Goal: Information Seeking & Learning: Understand process/instructions

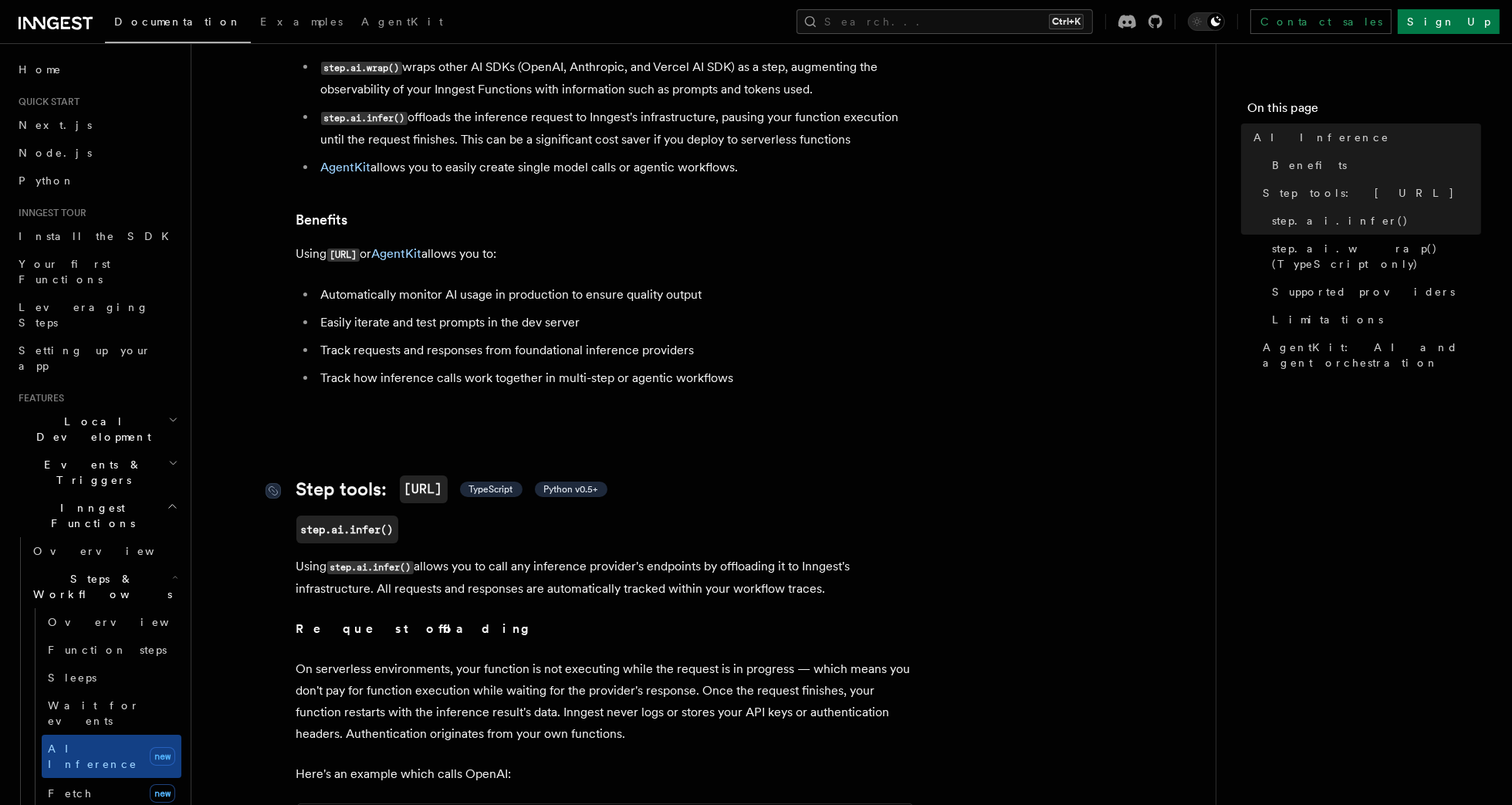
click at [578, 483] on span "Python v0.5+" at bounding box center [570, 489] width 54 height 12
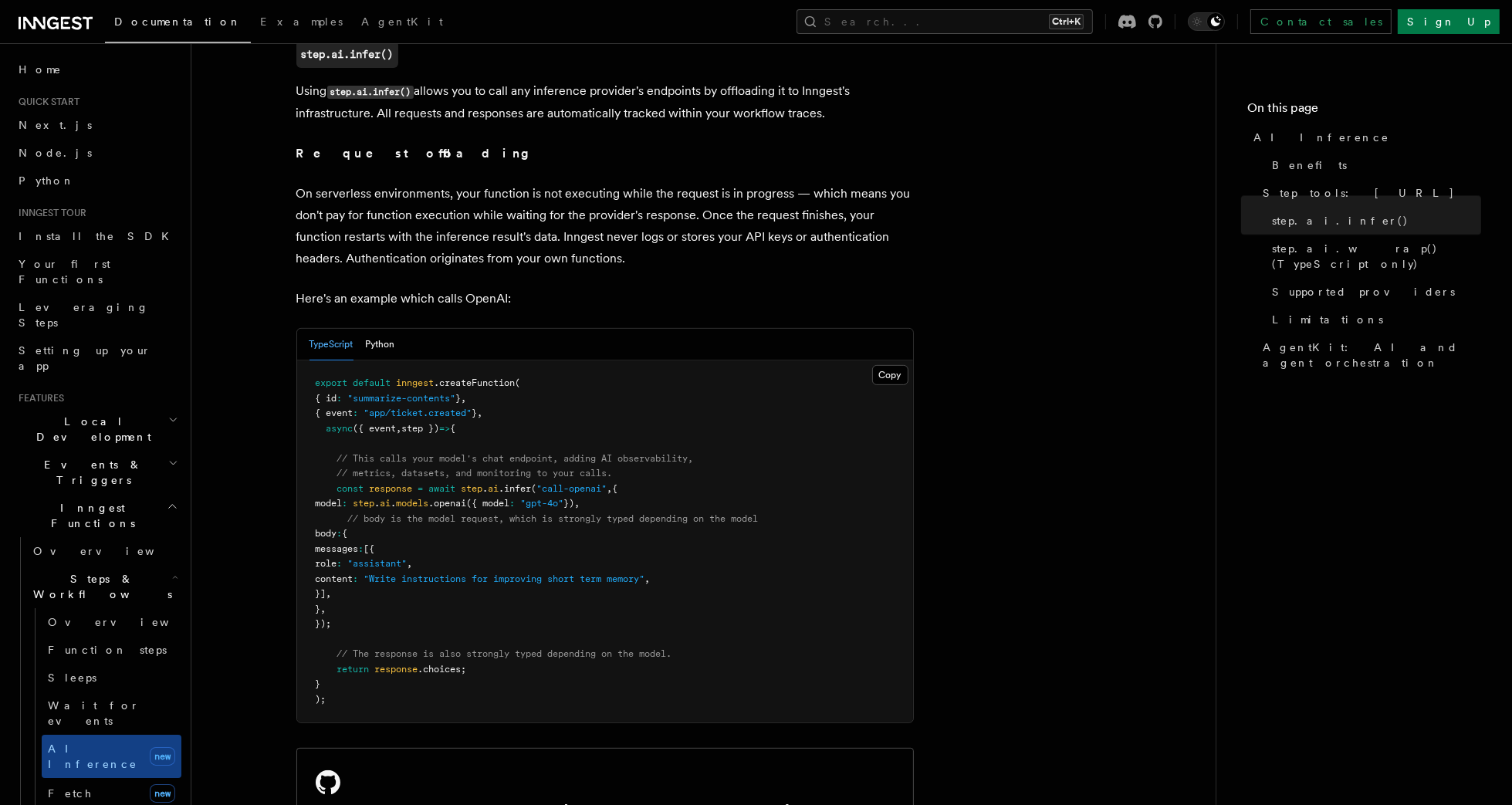
scroll to position [647, 0]
click at [379, 335] on button "Python" at bounding box center [380, 343] width 29 height 32
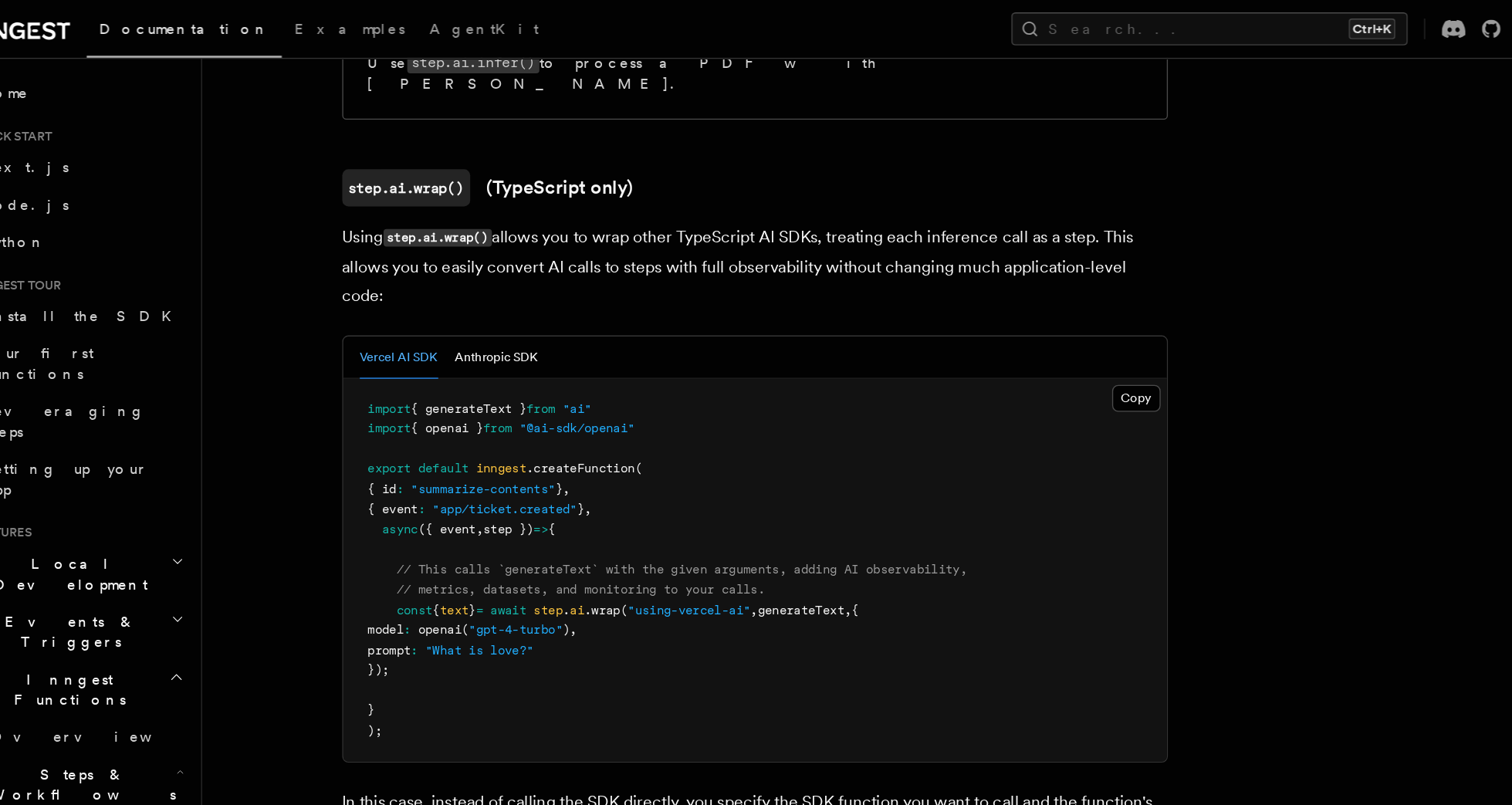
scroll to position [1578, 0]
click at [404, 253] on button "Anthropic SDK" at bounding box center [411, 268] width 62 height 32
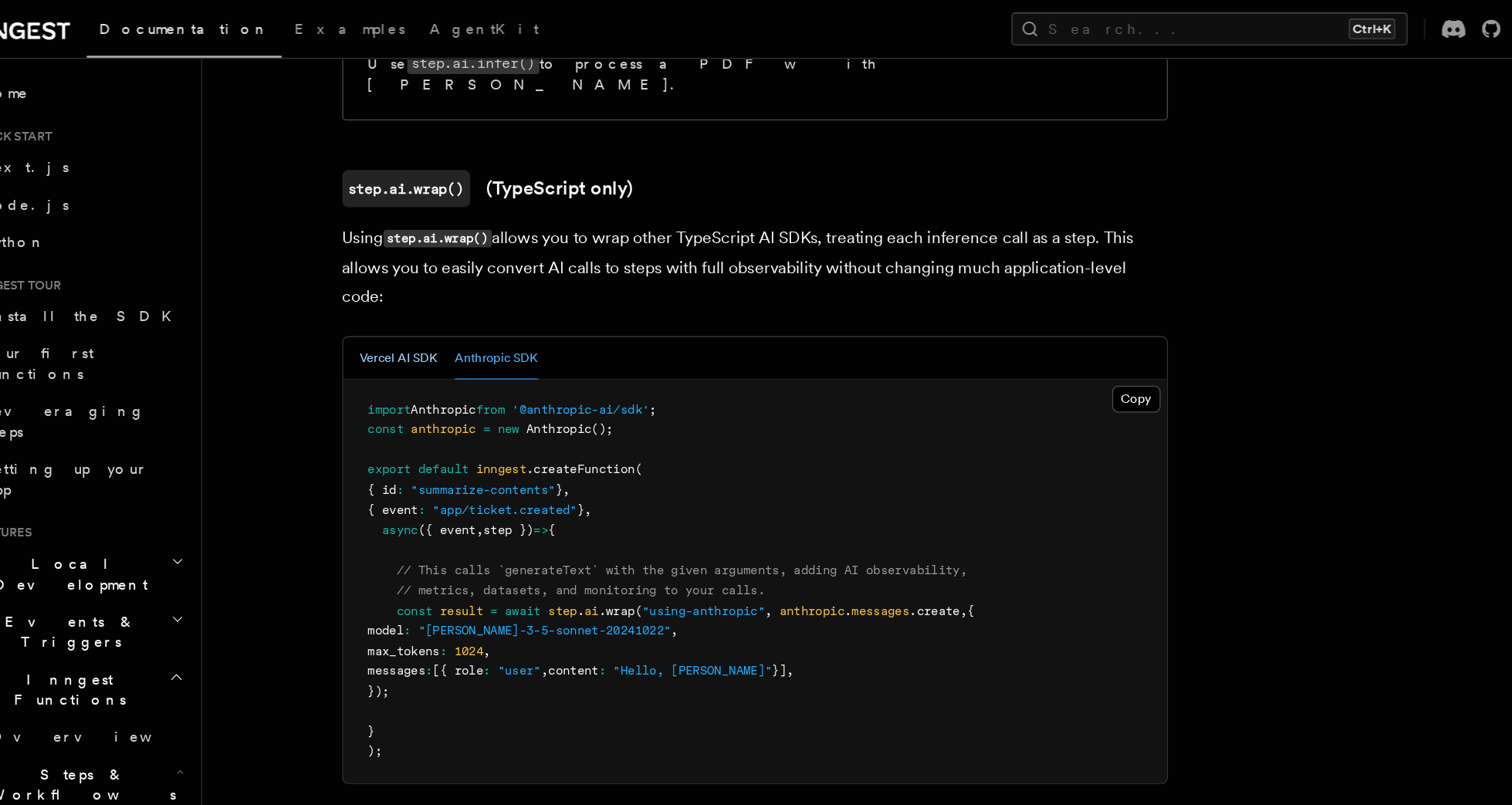
click at [344, 253] on button "Vercel AI SDK" at bounding box center [339, 268] width 59 height 32
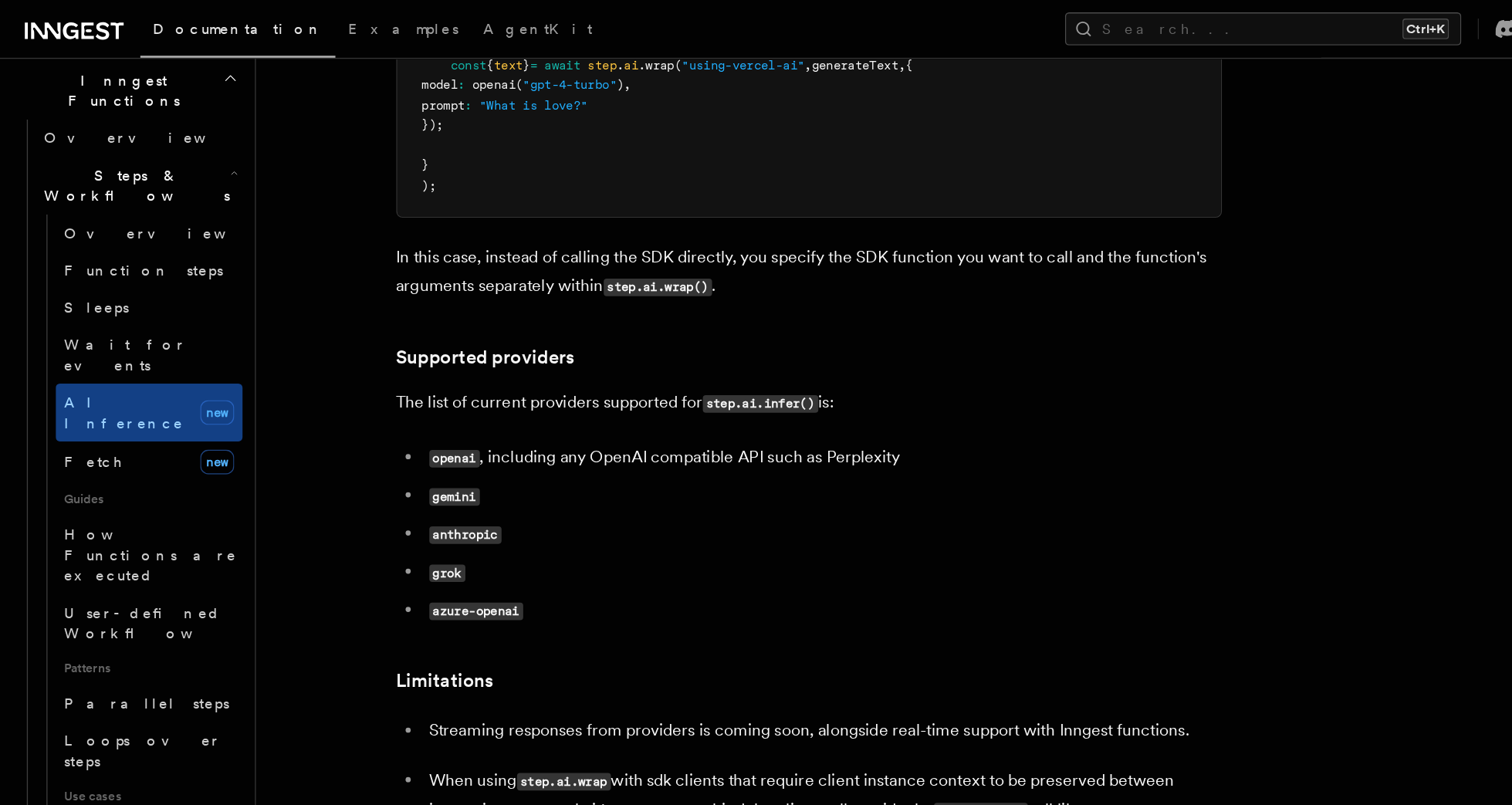
scroll to position [448, 0]
click at [500, 331] on li "openai , including any OpenAI compatible API such as Perplexity" at bounding box center [614, 342] width 597 height 22
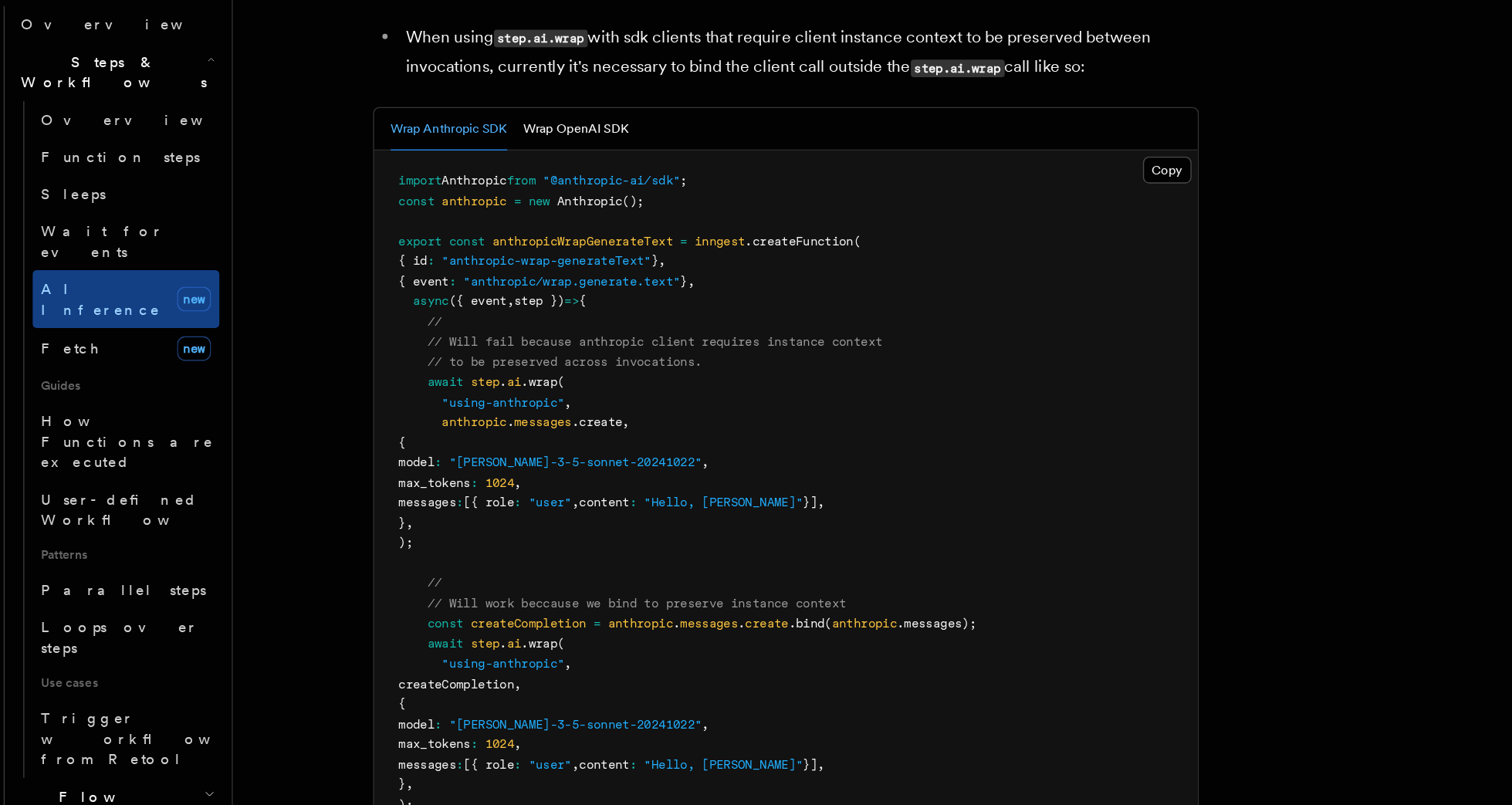
scroll to position [2457, 0]
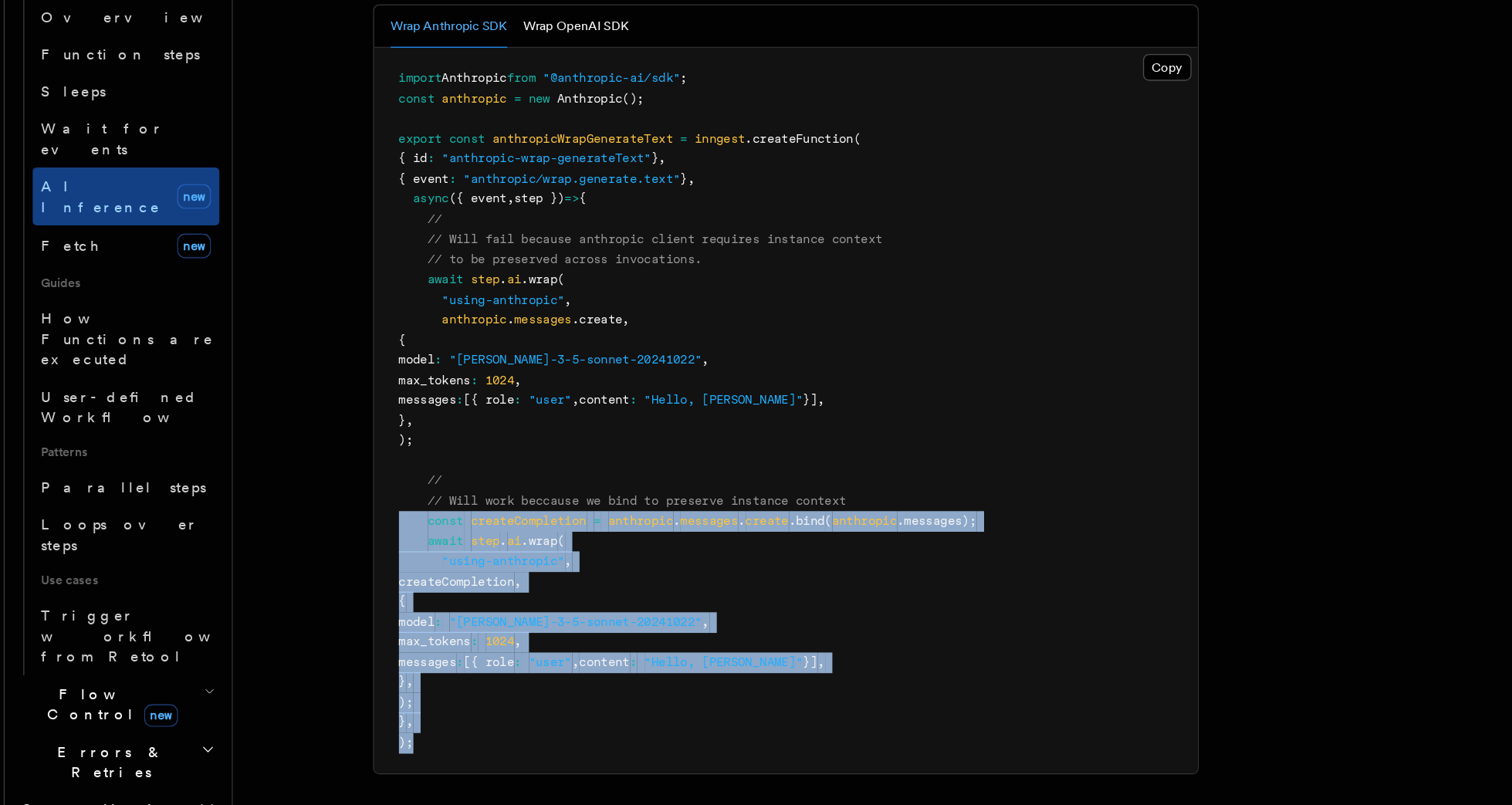
drag, startPoint x: 335, startPoint y: 656, endPoint x: 304, endPoint y: 484, distance: 174.8
click at [304, 484] on pre "import Anthropic from "@anthropic-ai/sdk" ; const anthropic = new Anthropic ();…" at bounding box center [605, 469] width 616 height 542
drag, startPoint x: 304, startPoint y: 484, endPoint x: 396, endPoint y: 517, distance: 97.7
click at [396, 576] on span ""using-anthropic"" at bounding box center [394, 581] width 92 height 11
click at [502, 534] on pre "import Anthropic from "@anthropic-ai/sdk" ; const anthropic = new Anthropic ();…" at bounding box center [605, 469] width 616 height 542
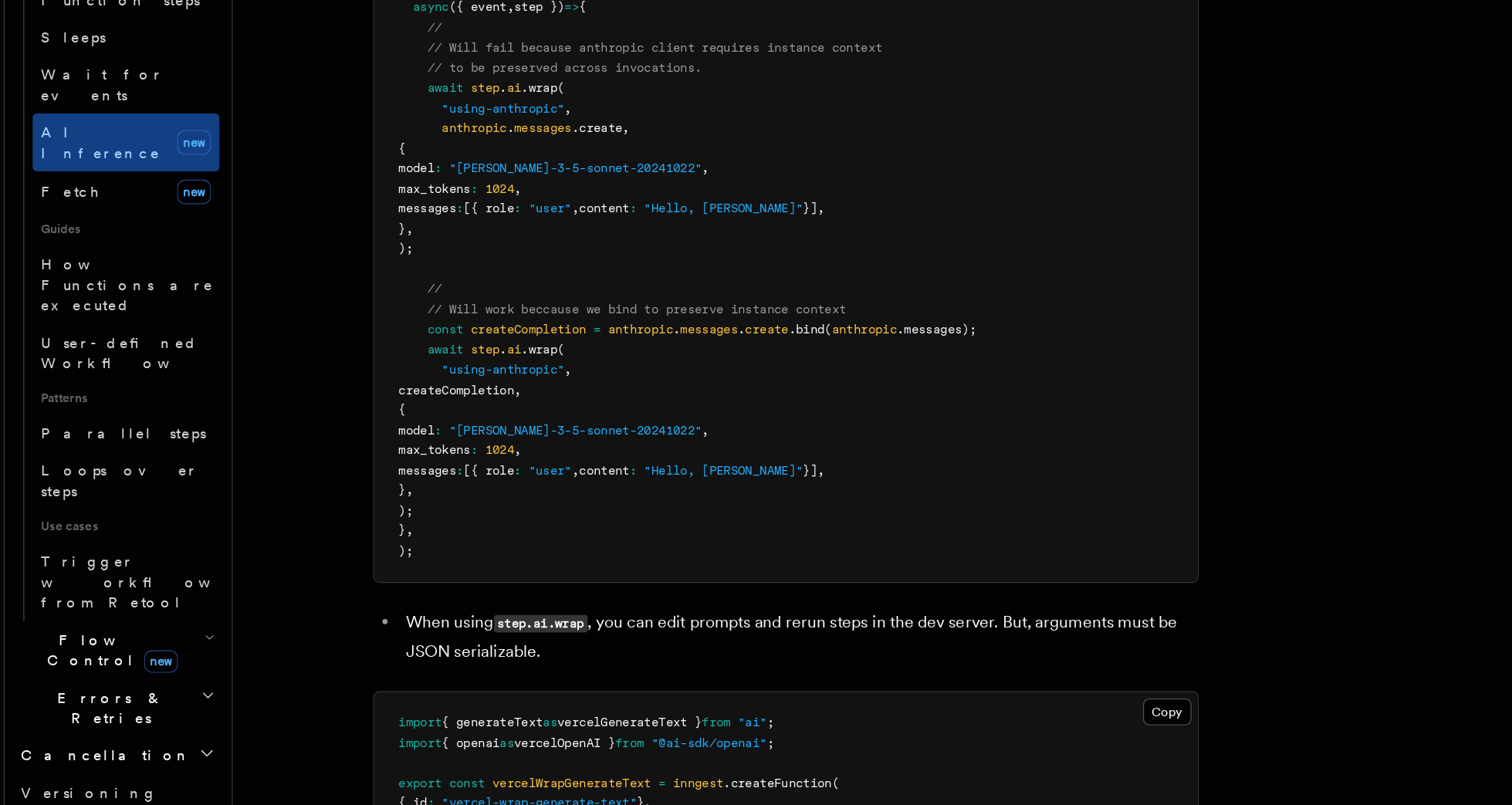
click at [530, 518] on pre "import Anthropic from "@anthropic-ai/sdk" ; const anthropic = new Anthropic ();…" at bounding box center [605, 366] width 616 height 542
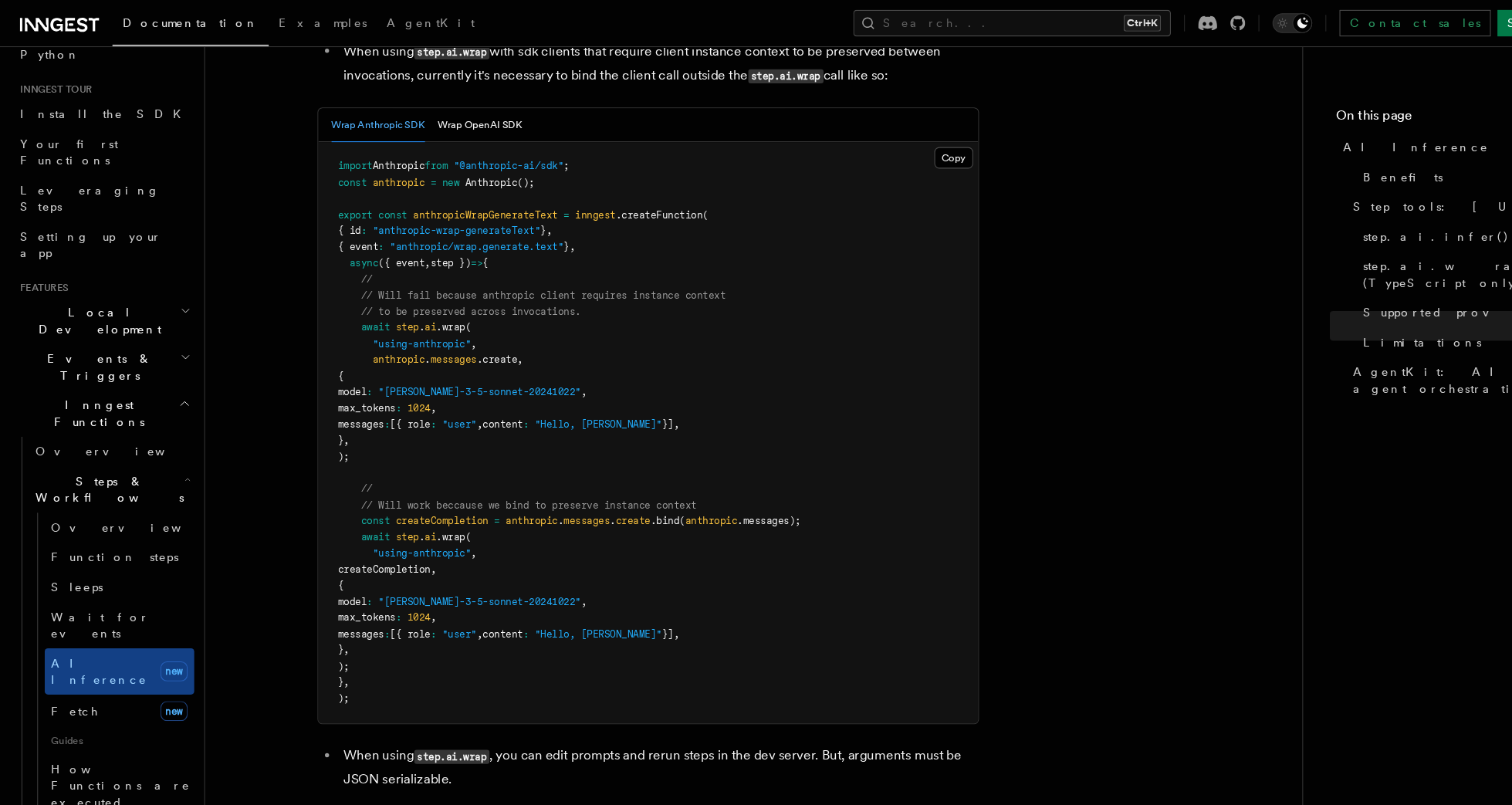
scroll to position [2521, 0]
